Goal: Task Accomplishment & Management: Manage account settings

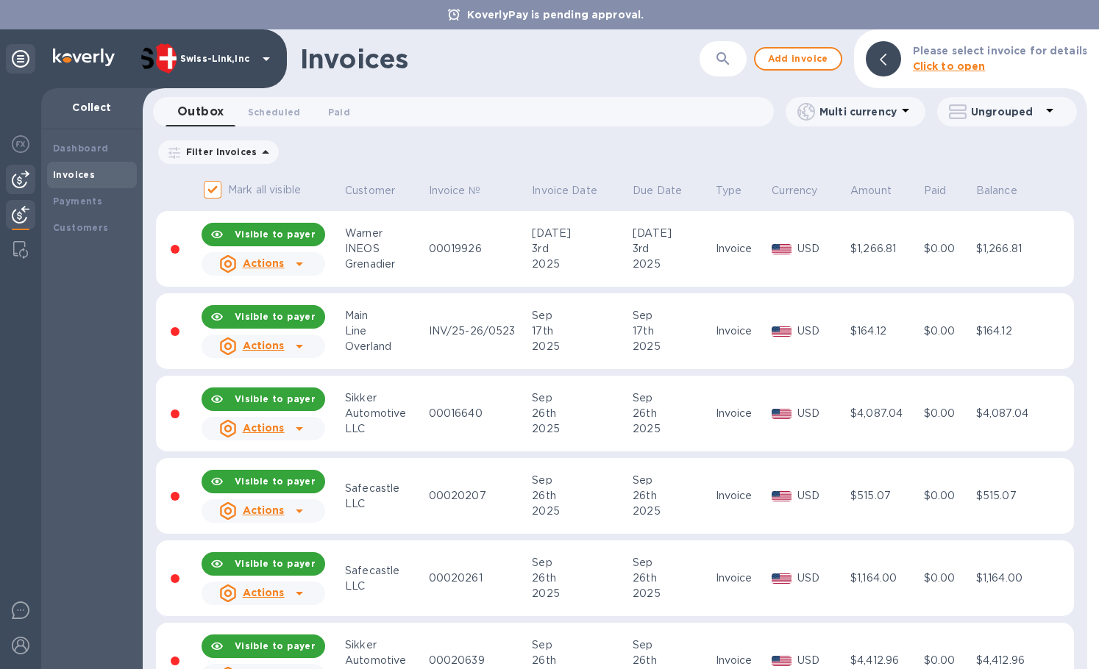
click at [29, 177] on div at bounding box center [20, 179] width 29 height 29
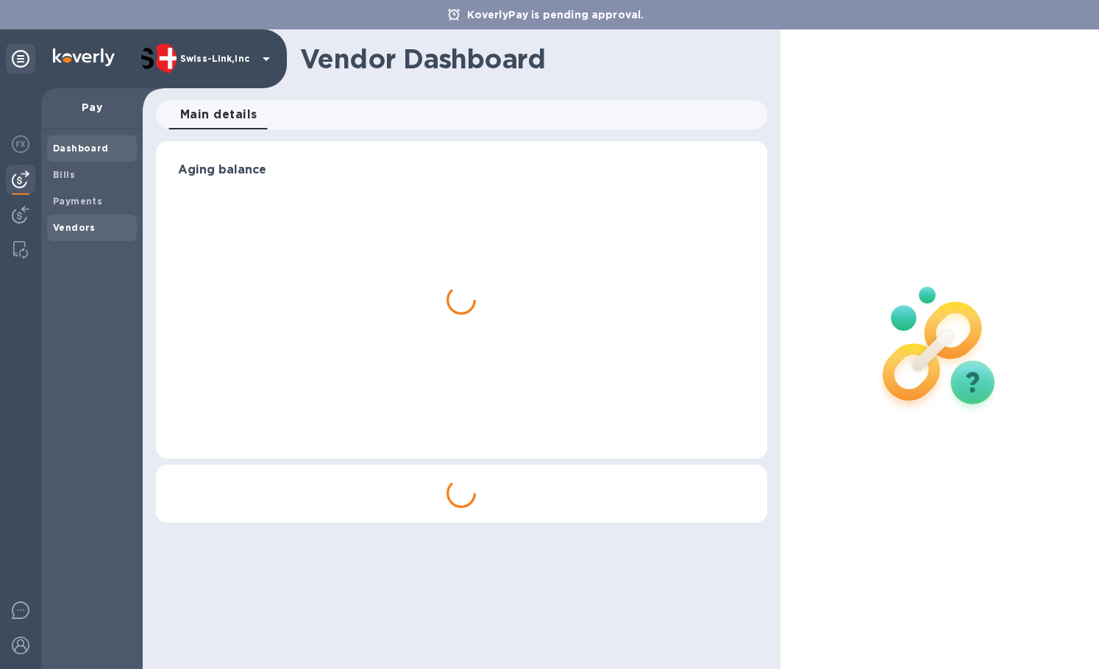
click at [74, 229] on b "Vendors" at bounding box center [74, 227] width 43 height 11
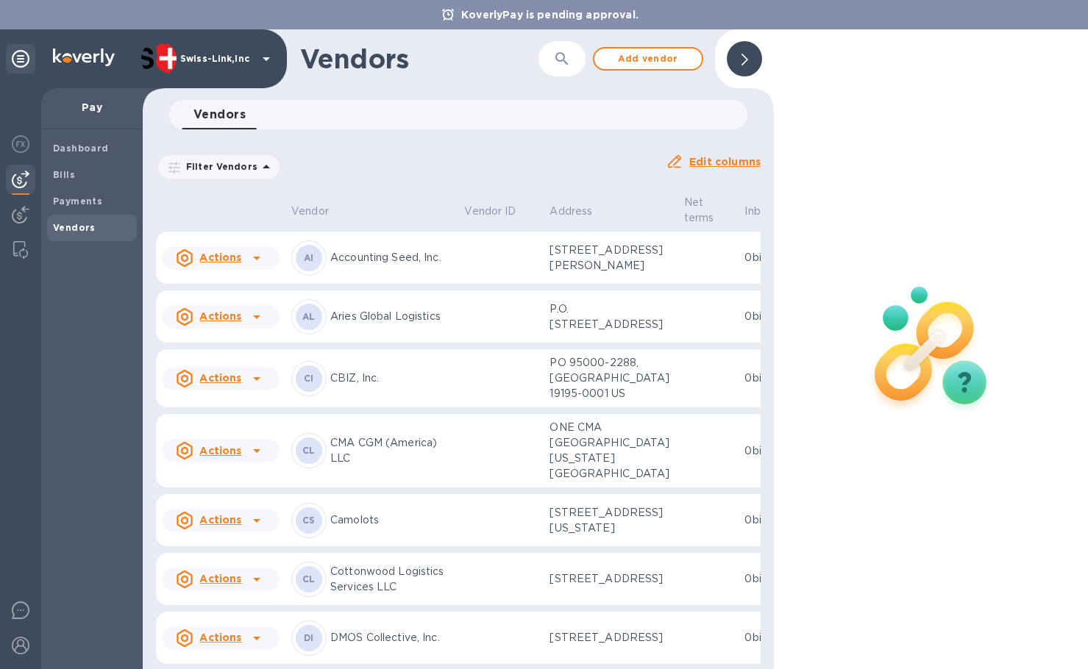
click at [394, 407] on td "CI CBIZ, Inc." at bounding box center [371, 378] width 173 height 59
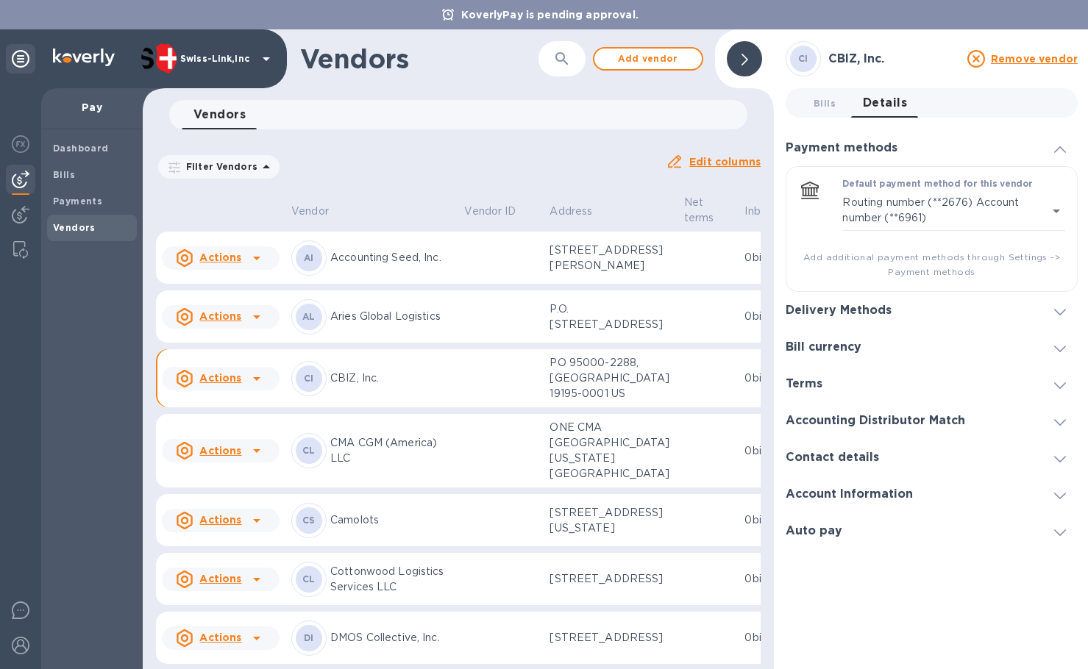
click at [978, 302] on div "Delivery Methods" at bounding box center [932, 310] width 292 height 37
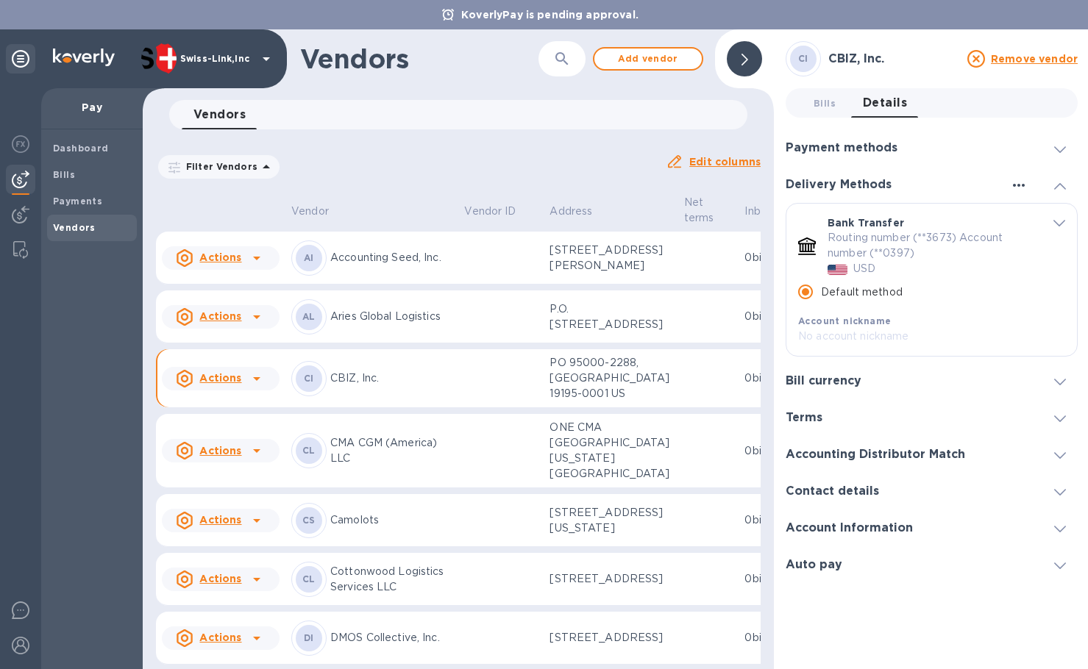
click at [1014, 183] on icon "button" at bounding box center [1019, 186] width 18 height 18
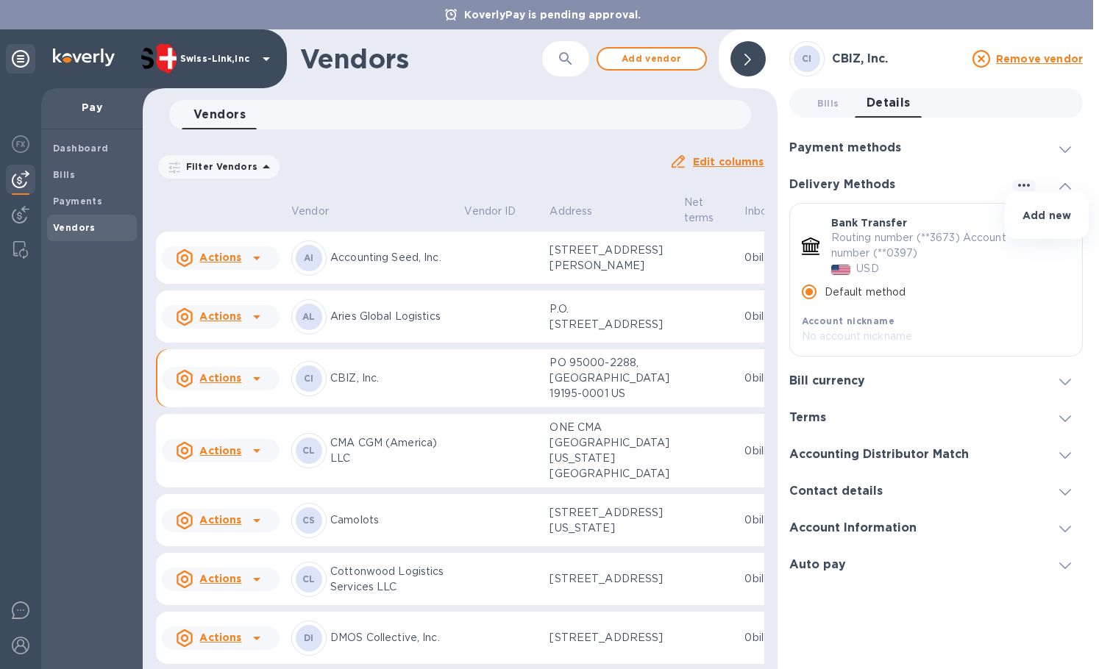
click at [1038, 213] on p "Add new" at bounding box center [1046, 215] width 49 height 15
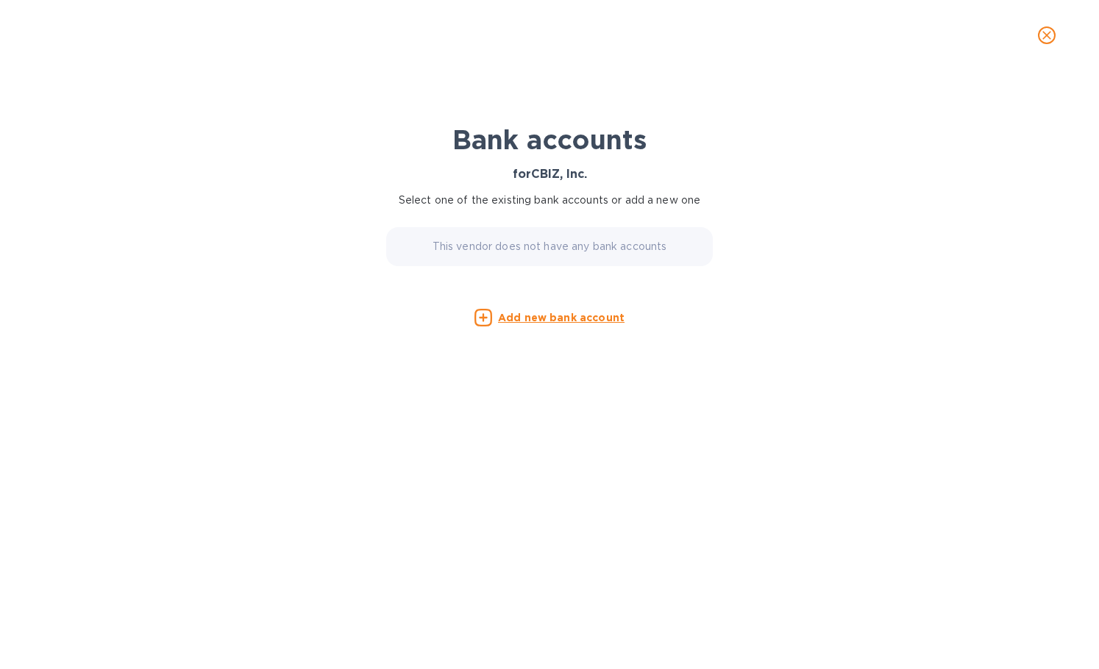
click at [541, 318] on u "Add new bank account" at bounding box center [561, 318] width 127 height 12
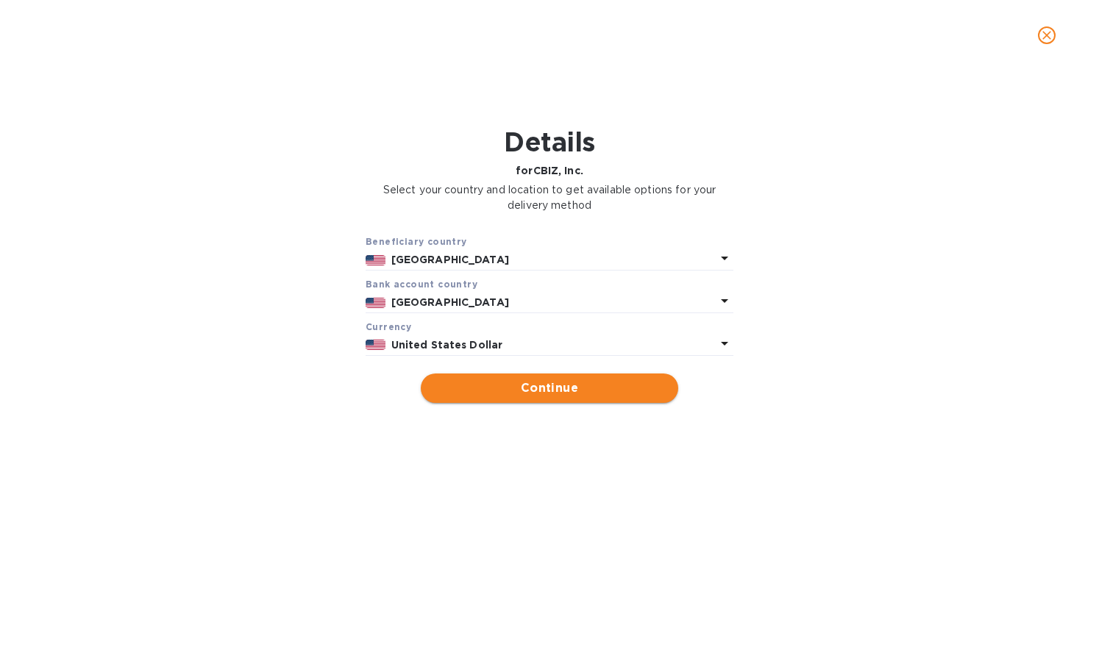
click at [517, 384] on span "Continue" at bounding box center [549, 389] width 234 height 18
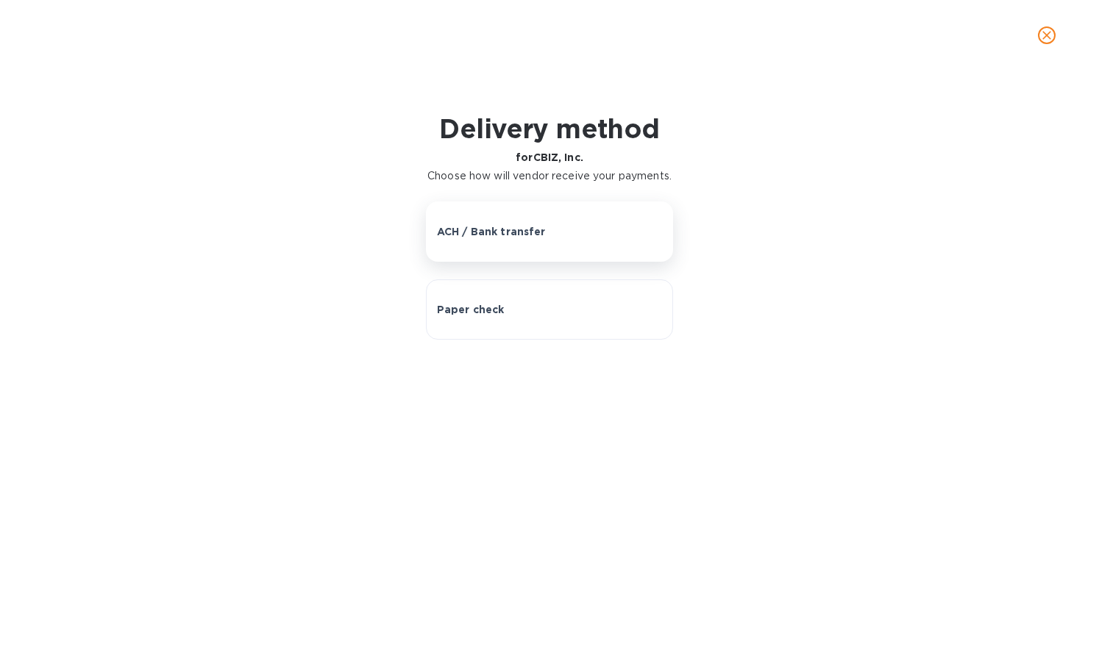
click at [514, 239] on p "ACH / Bank transfer" at bounding box center [491, 231] width 109 height 15
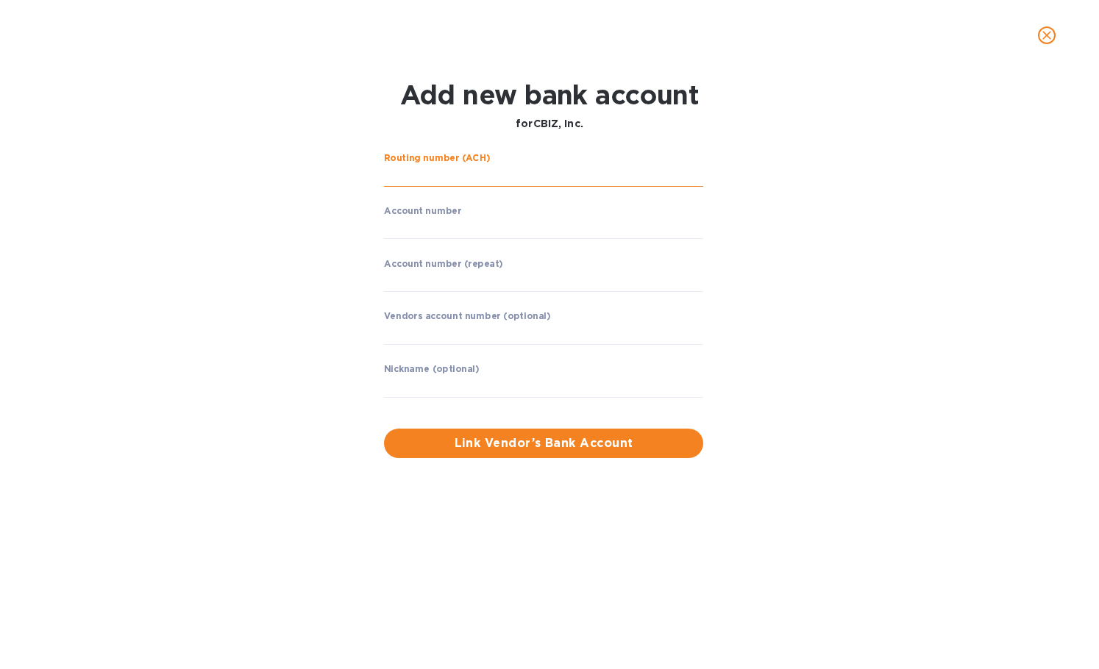
click at [502, 179] on input "string" at bounding box center [543, 176] width 319 height 22
click at [477, 182] on input "string" at bounding box center [543, 176] width 319 height 22
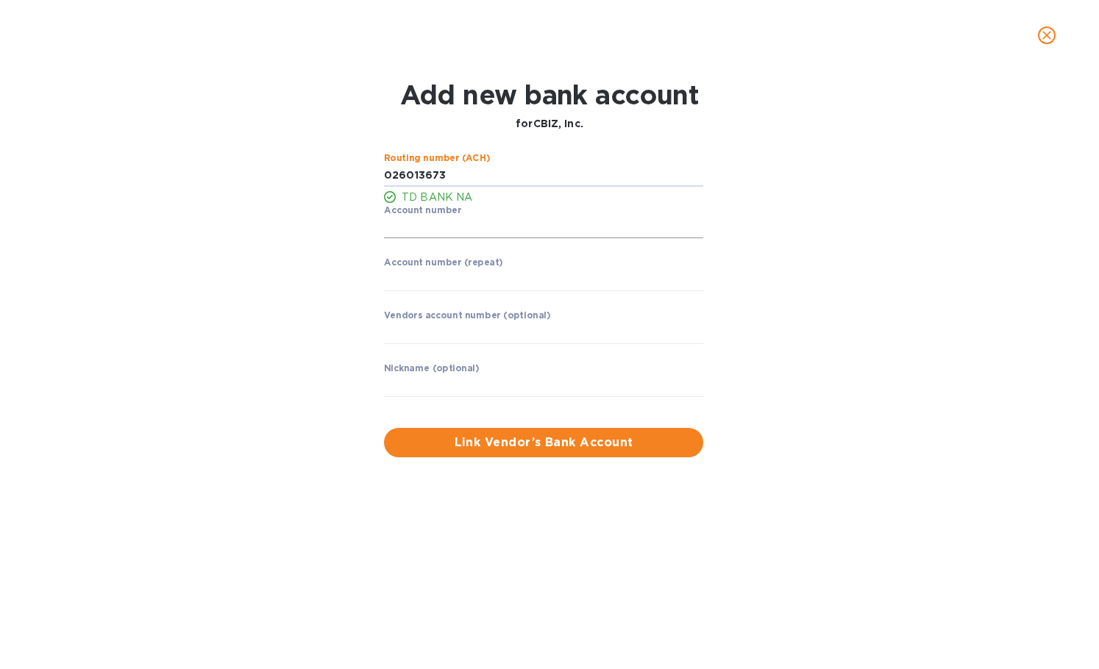
type input "026013673"
click at [445, 229] on input "string" at bounding box center [543, 228] width 319 height 22
type input "4410092764"
click at [437, 277] on input "string" at bounding box center [543, 280] width 319 height 22
type input "4410092764"
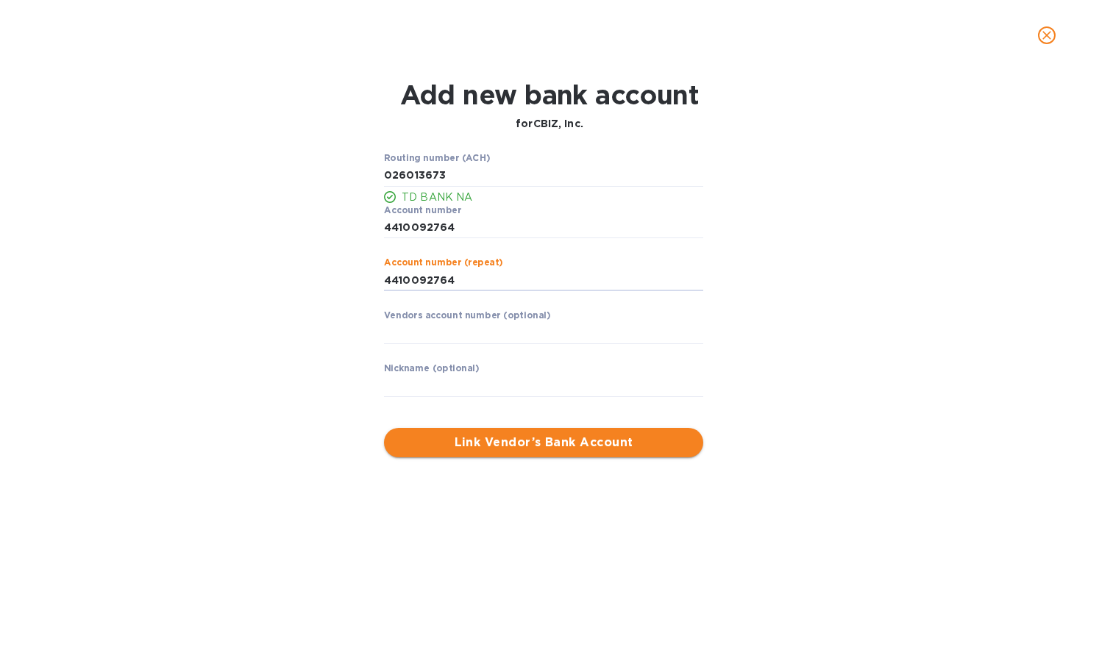
click at [495, 444] on span "Link Vendor’s Bank Account" at bounding box center [544, 443] width 296 height 18
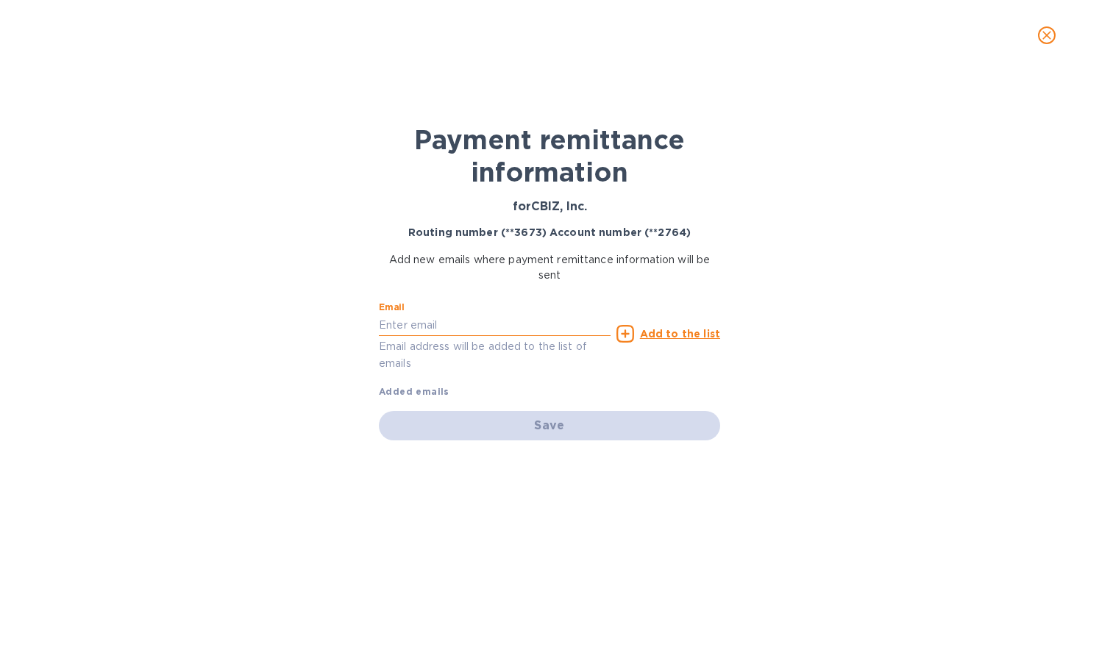
click at [437, 330] on input "text" at bounding box center [495, 325] width 232 height 22
type input "[PERSON_NAME][EMAIL_ADDRESS][DOMAIN_NAME]"
click at [679, 340] on p "Add to the list" at bounding box center [680, 334] width 80 height 15
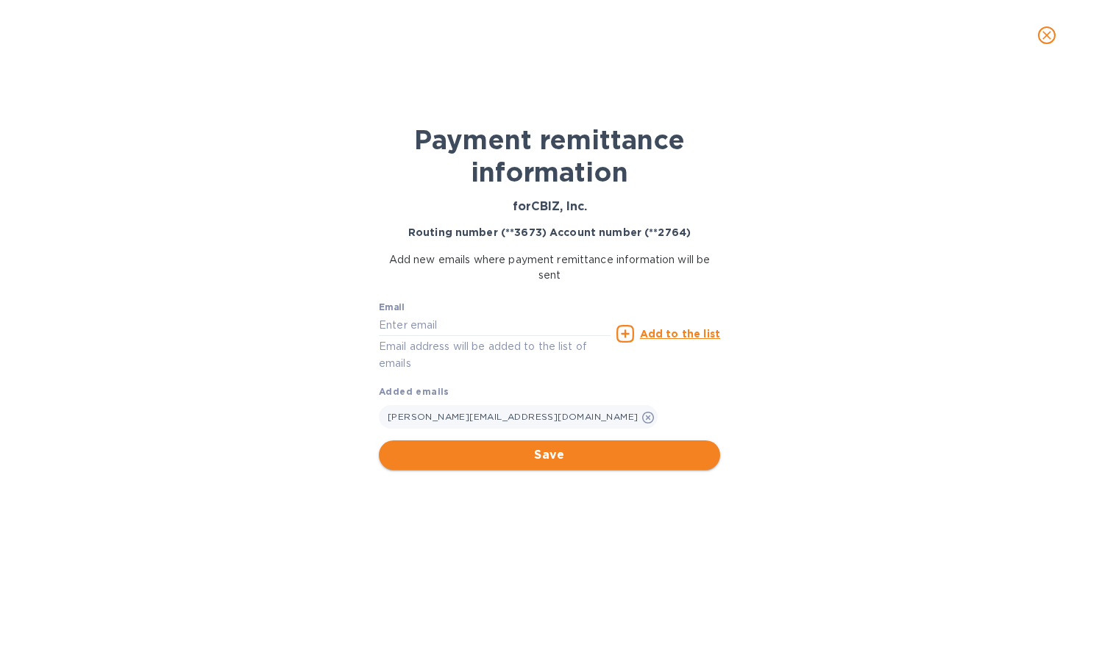
click at [576, 449] on span "Save" at bounding box center [550, 455] width 318 height 18
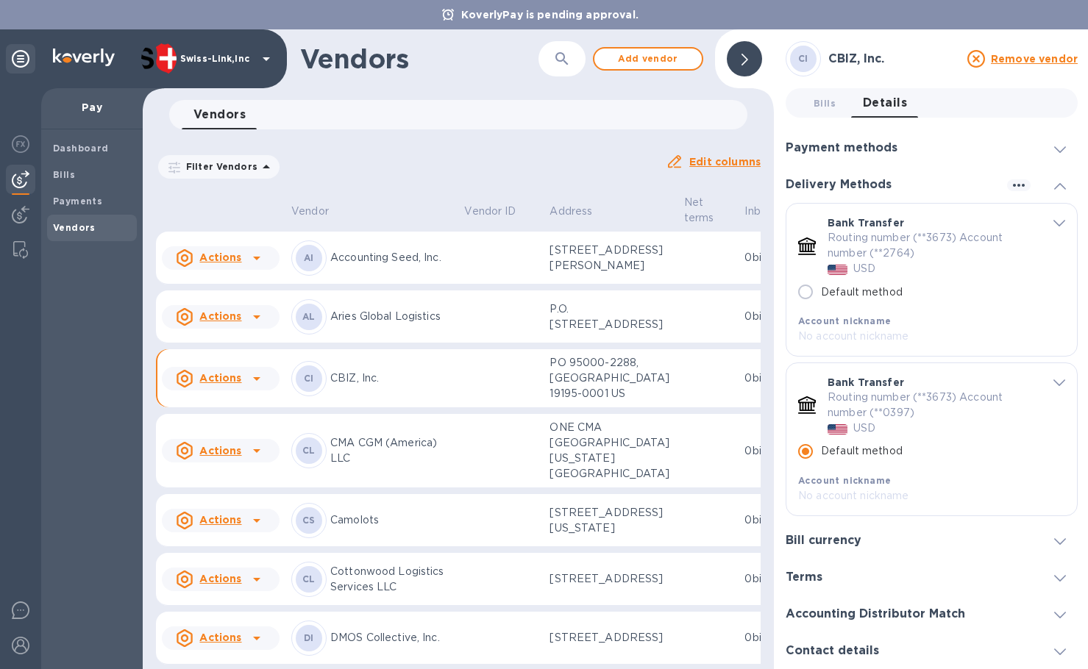
click at [802, 290] on input "Default method" at bounding box center [805, 292] width 31 height 31
radio input "true"
click at [1055, 185] on icon at bounding box center [1060, 186] width 12 height 7
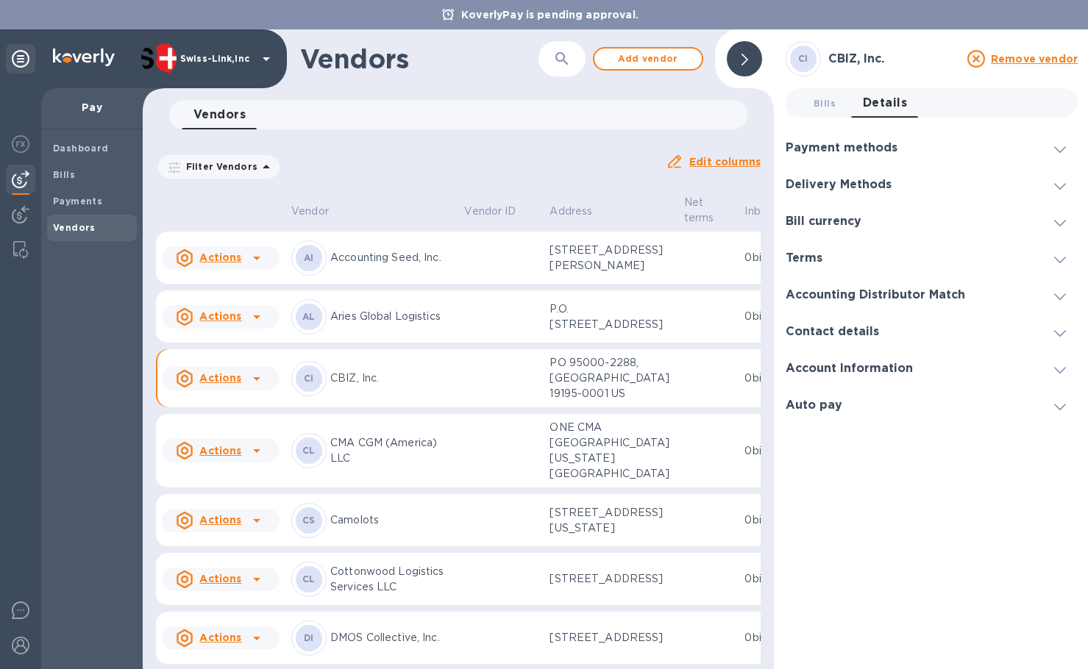
click at [1060, 185] on icon at bounding box center [1060, 186] width 12 height 7
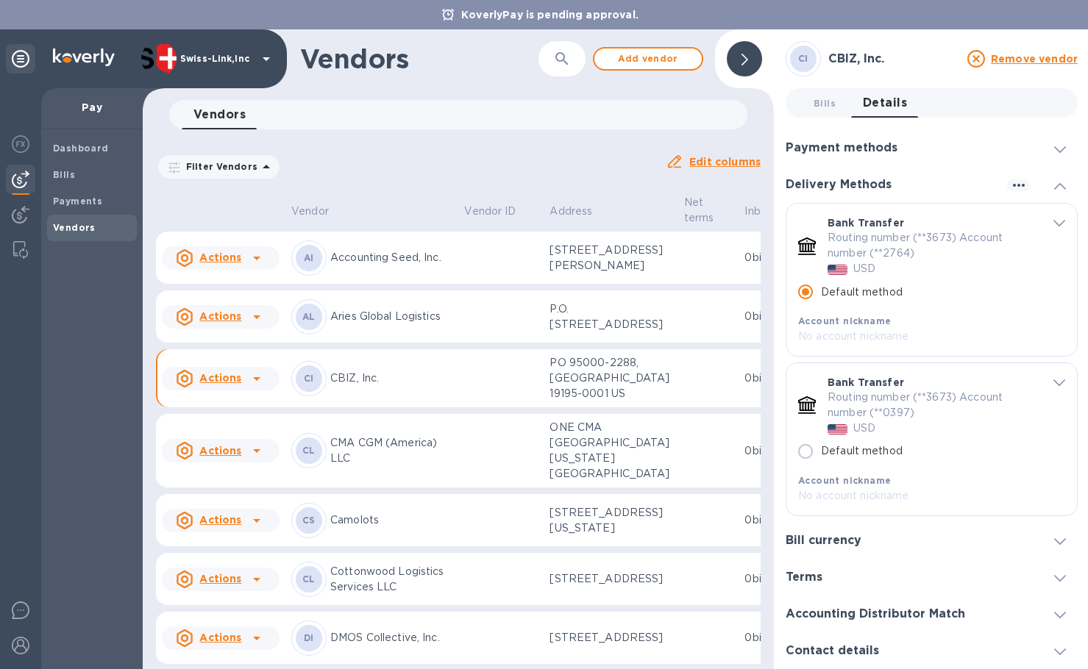
click at [1060, 185] on div at bounding box center [1059, 184] width 35 height 15
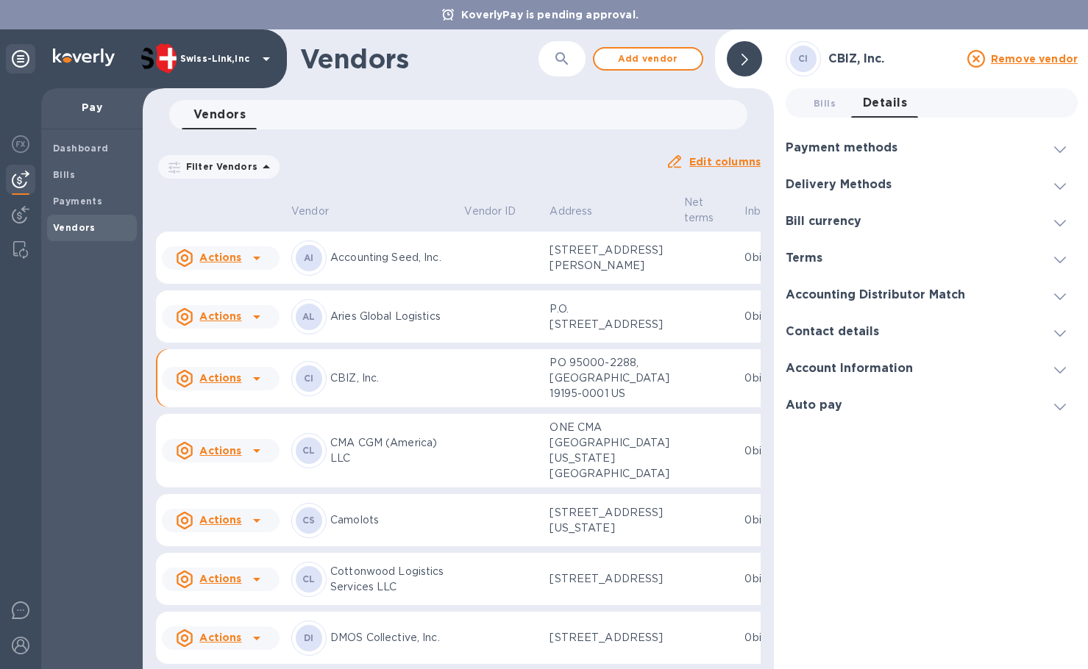
click at [342, 324] on p "Aries Global Logistics" at bounding box center [391, 316] width 122 height 15
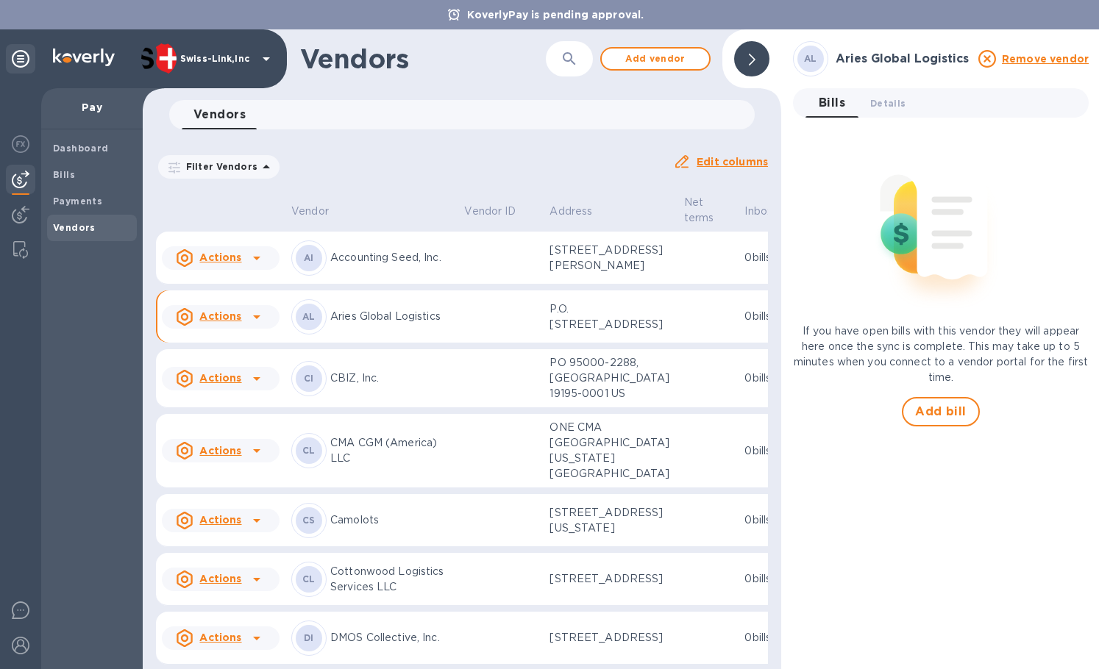
click at [390, 408] on td "CI CBIZ, Inc." at bounding box center [371, 378] width 173 height 59
click at [895, 113] on button "Details 0" at bounding box center [887, 102] width 59 height 29
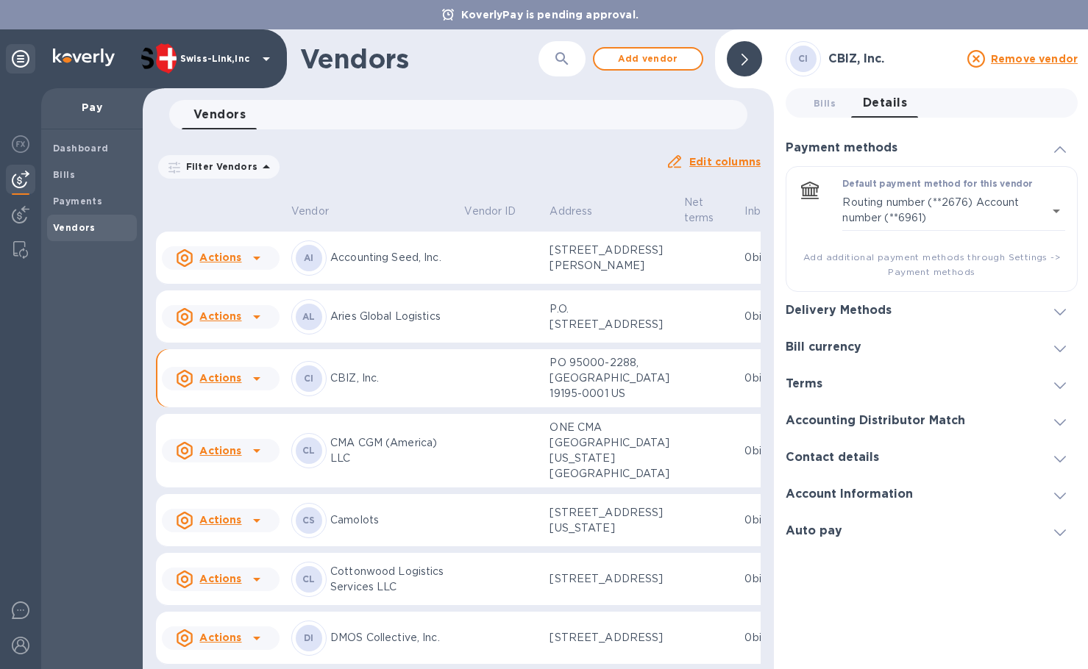
click at [1058, 305] on span at bounding box center [1060, 311] width 12 height 14
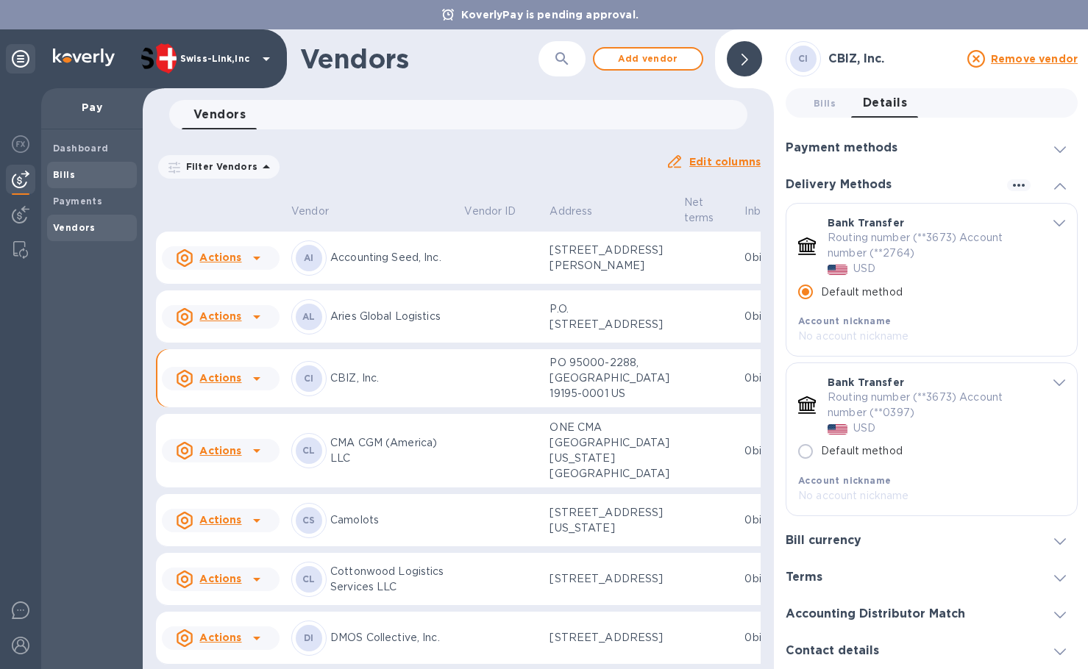
click at [84, 175] on span "Bills" at bounding box center [92, 175] width 78 height 15
